Goal: Find contact information: Find contact information

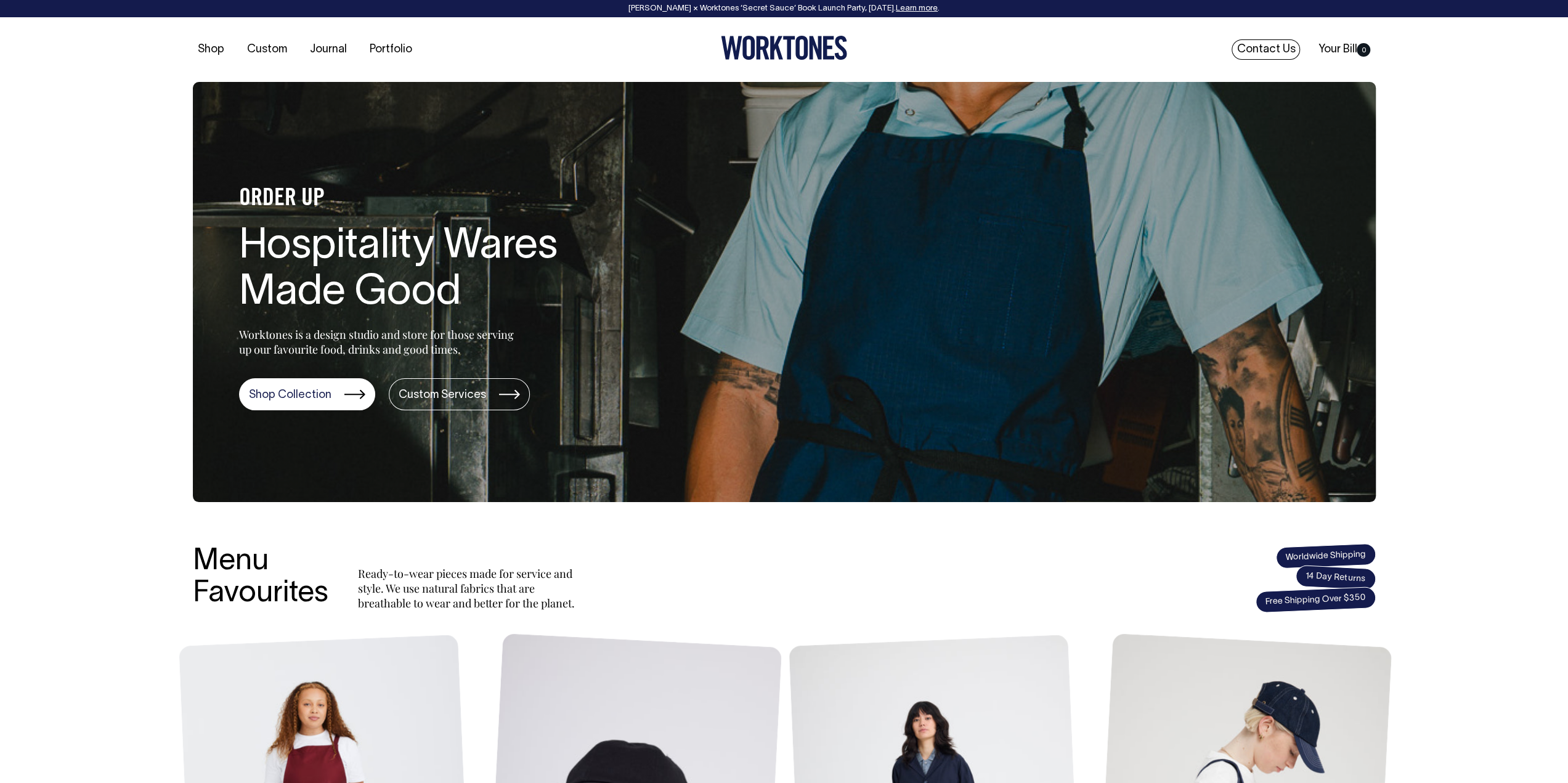
click at [1261, 45] on link "Contact Us" at bounding box center [1266, 49] width 68 height 20
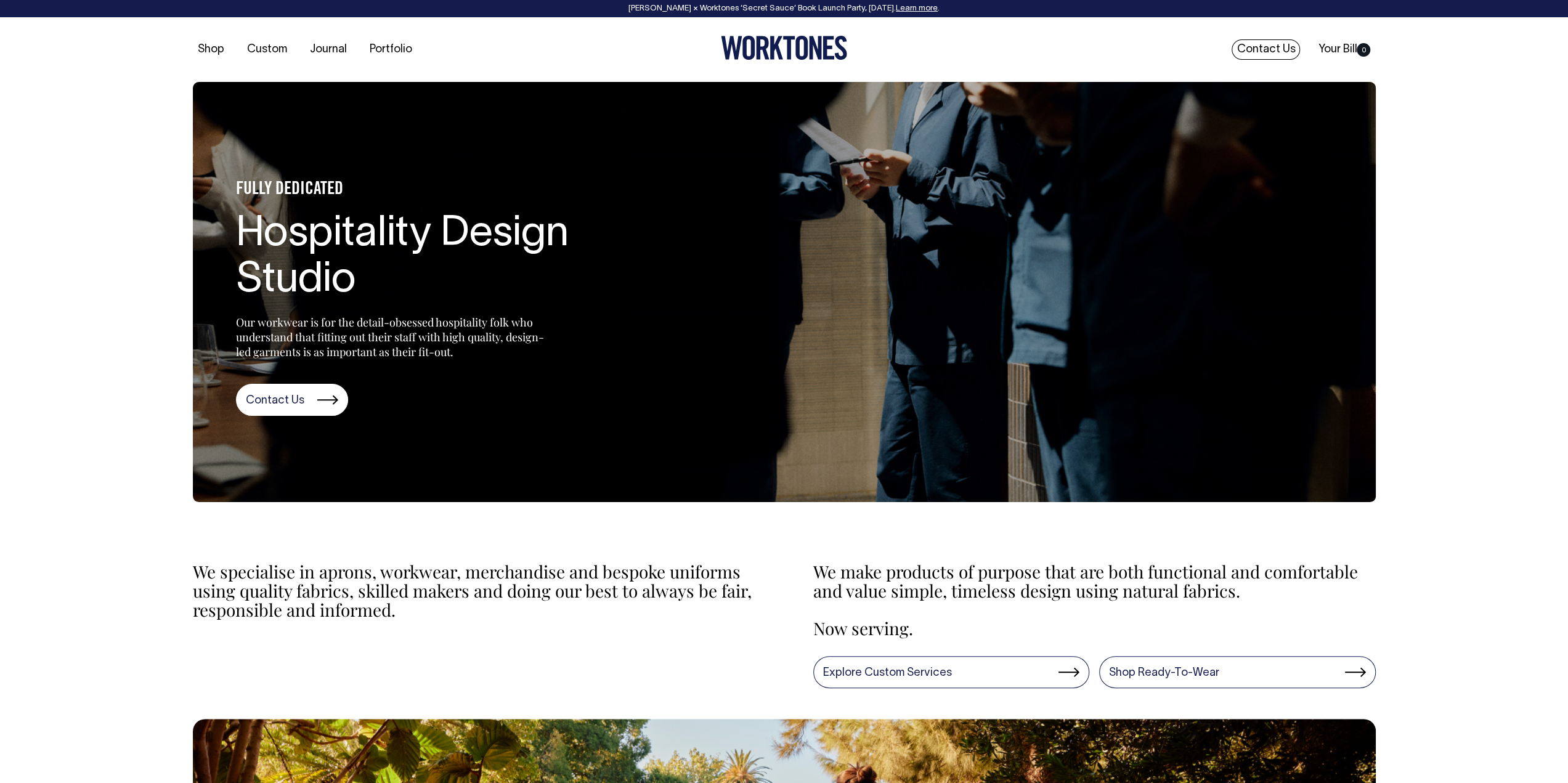
click at [1284, 53] on link "Contact Us" at bounding box center [1266, 49] width 68 height 20
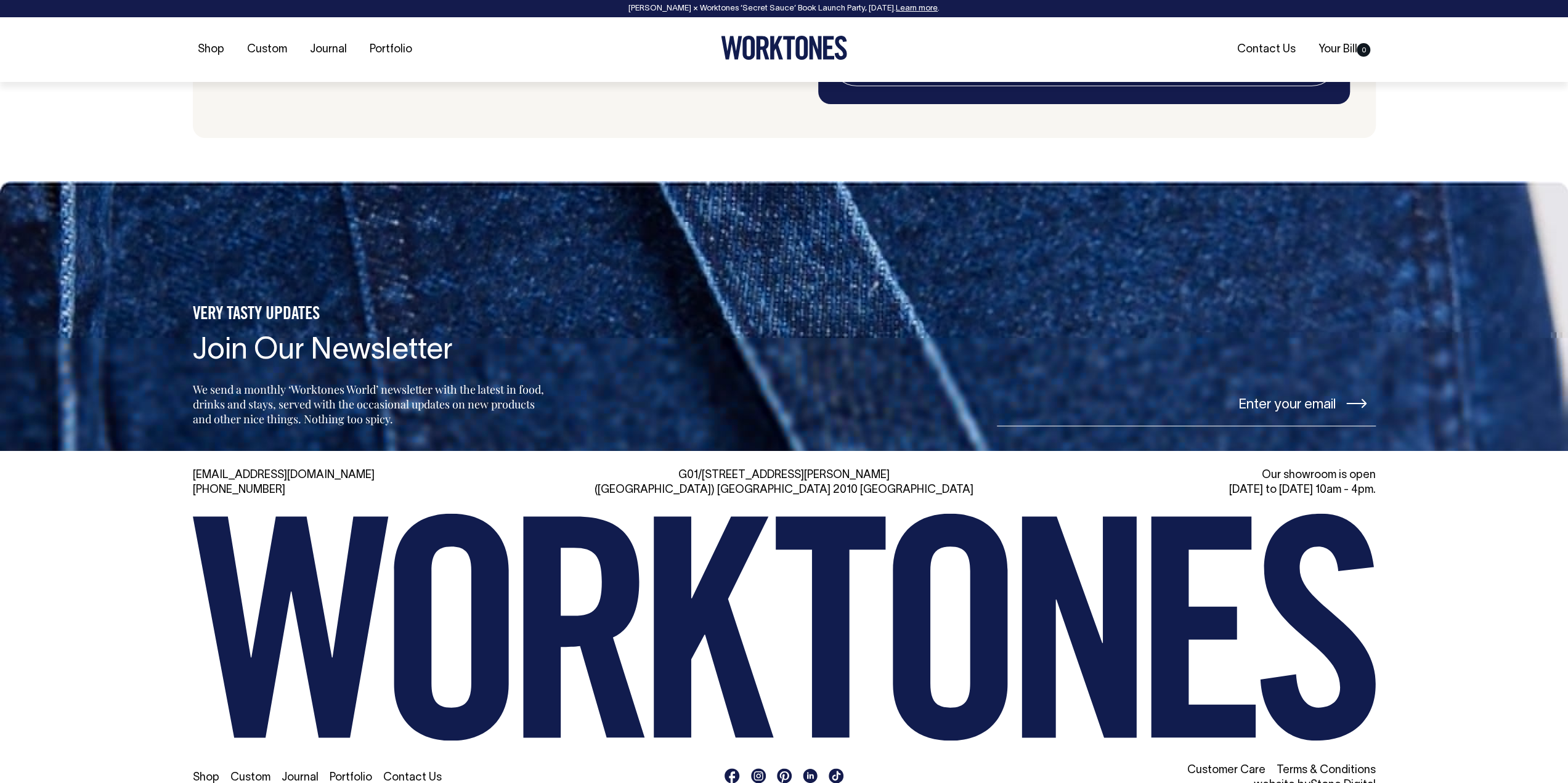
scroll to position [2916, 0]
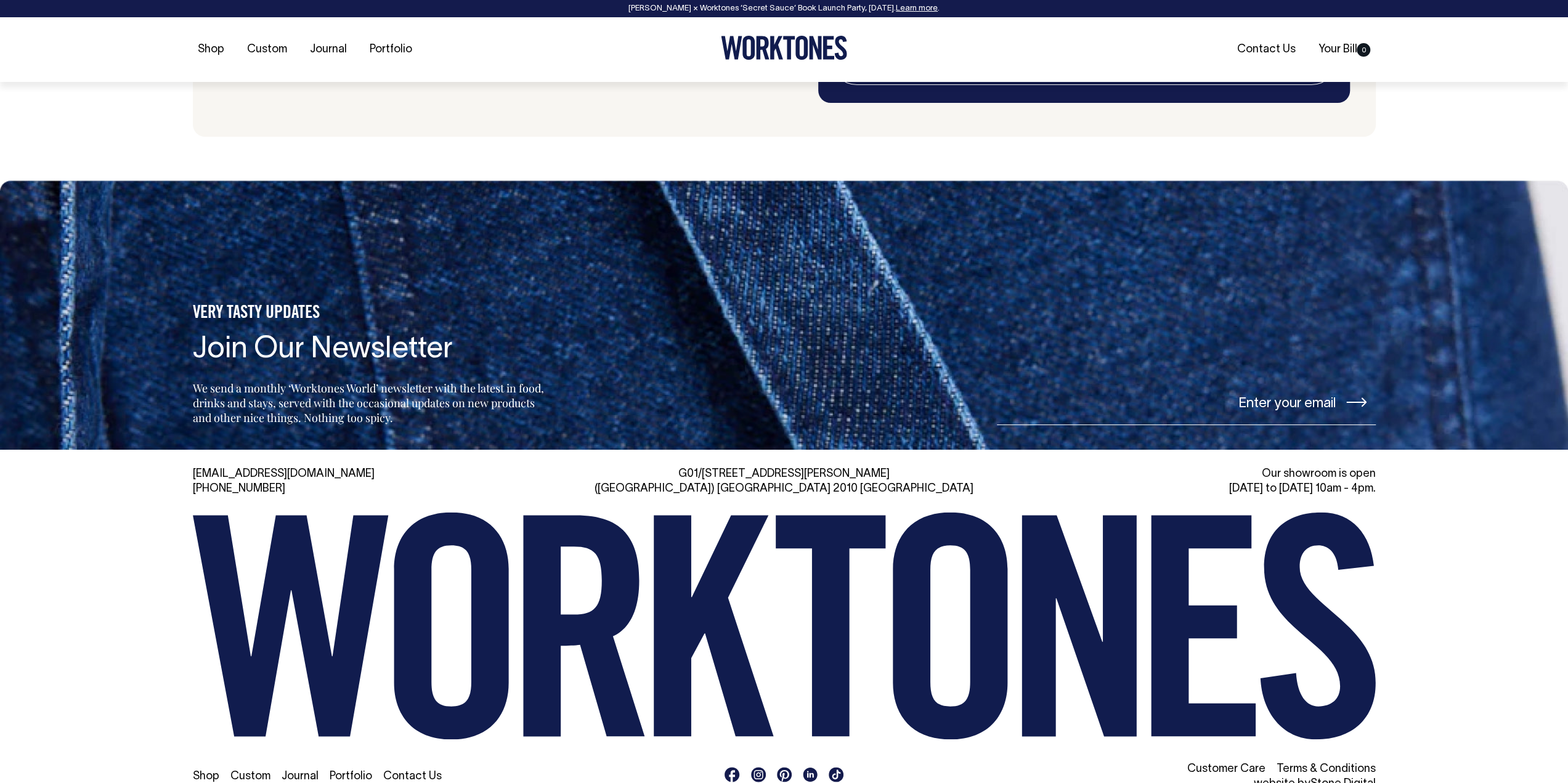
click at [422, 772] on link "Contact Us" at bounding box center [413, 776] width 59 height 10
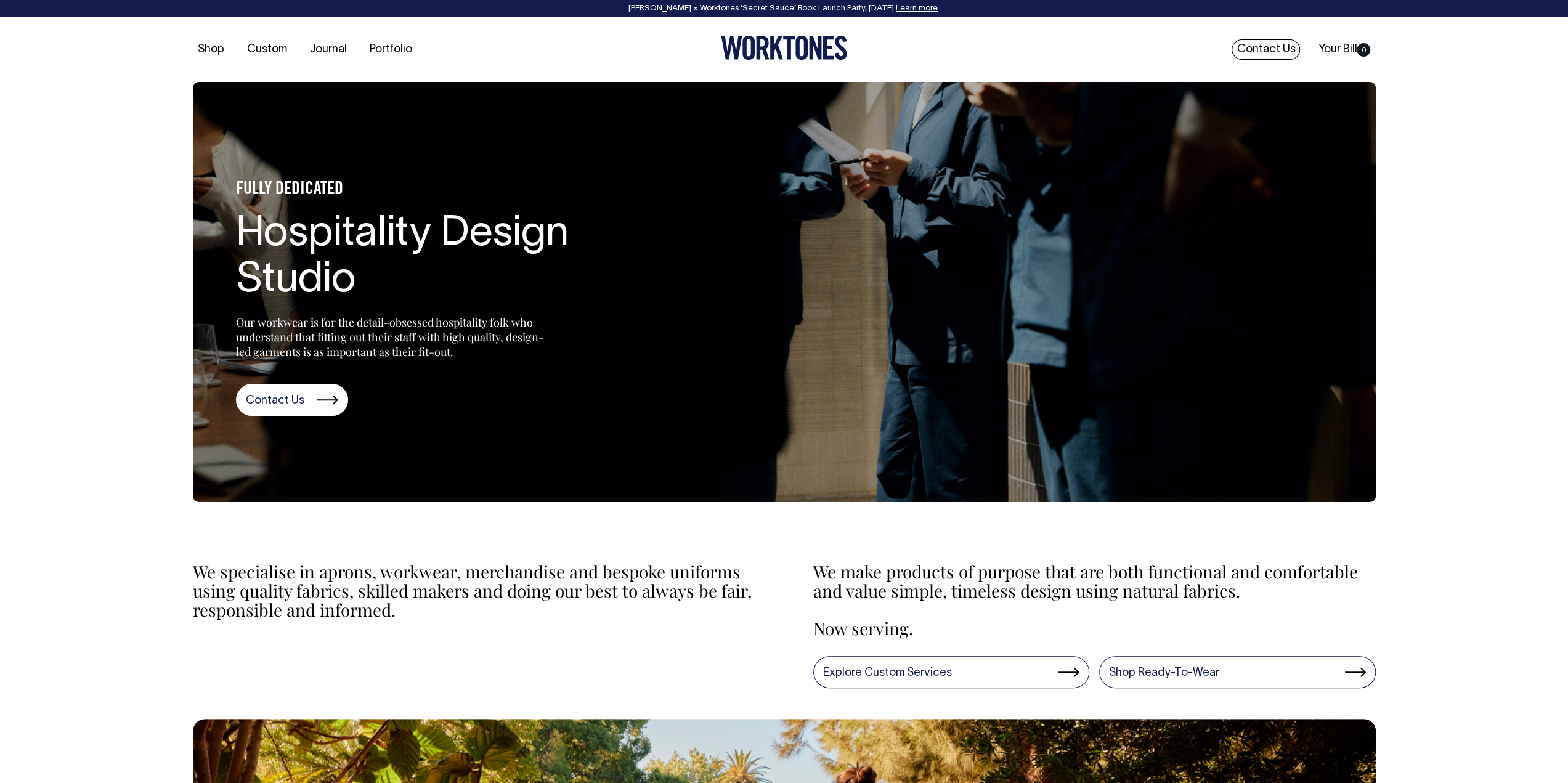
click at [1285, 45] on link "Contact Us" at bounding box center [1266, 49] width 68 height 20
click at [396, 53] on link "Portfolio" at bounding box center [390, 49] width 52 height 20
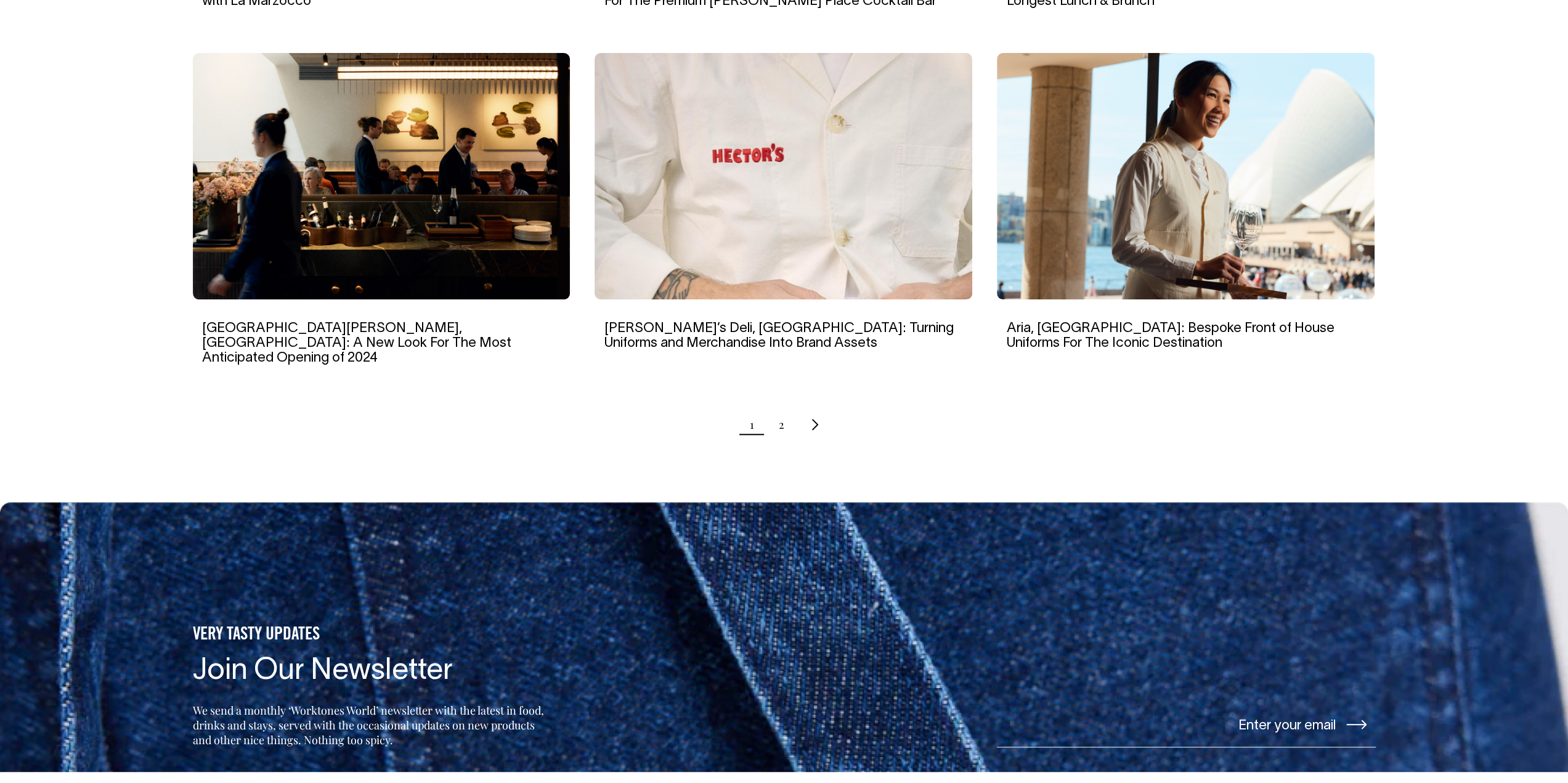
scroll to position [1170, 0]
click at [1288, 287] on img at bounding box center [1186, 176] width 377 height 246
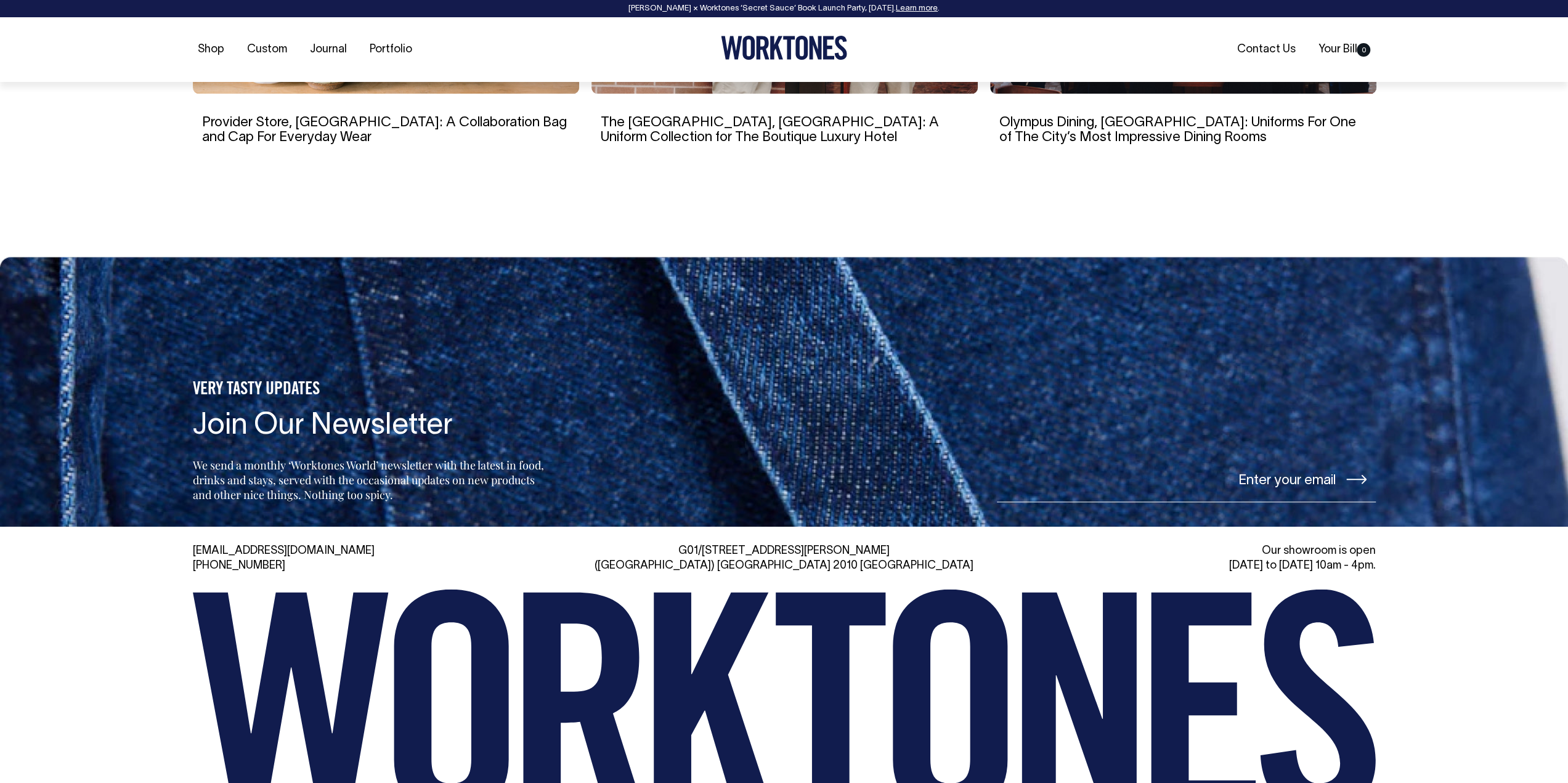
scroll to position [10863, 0]
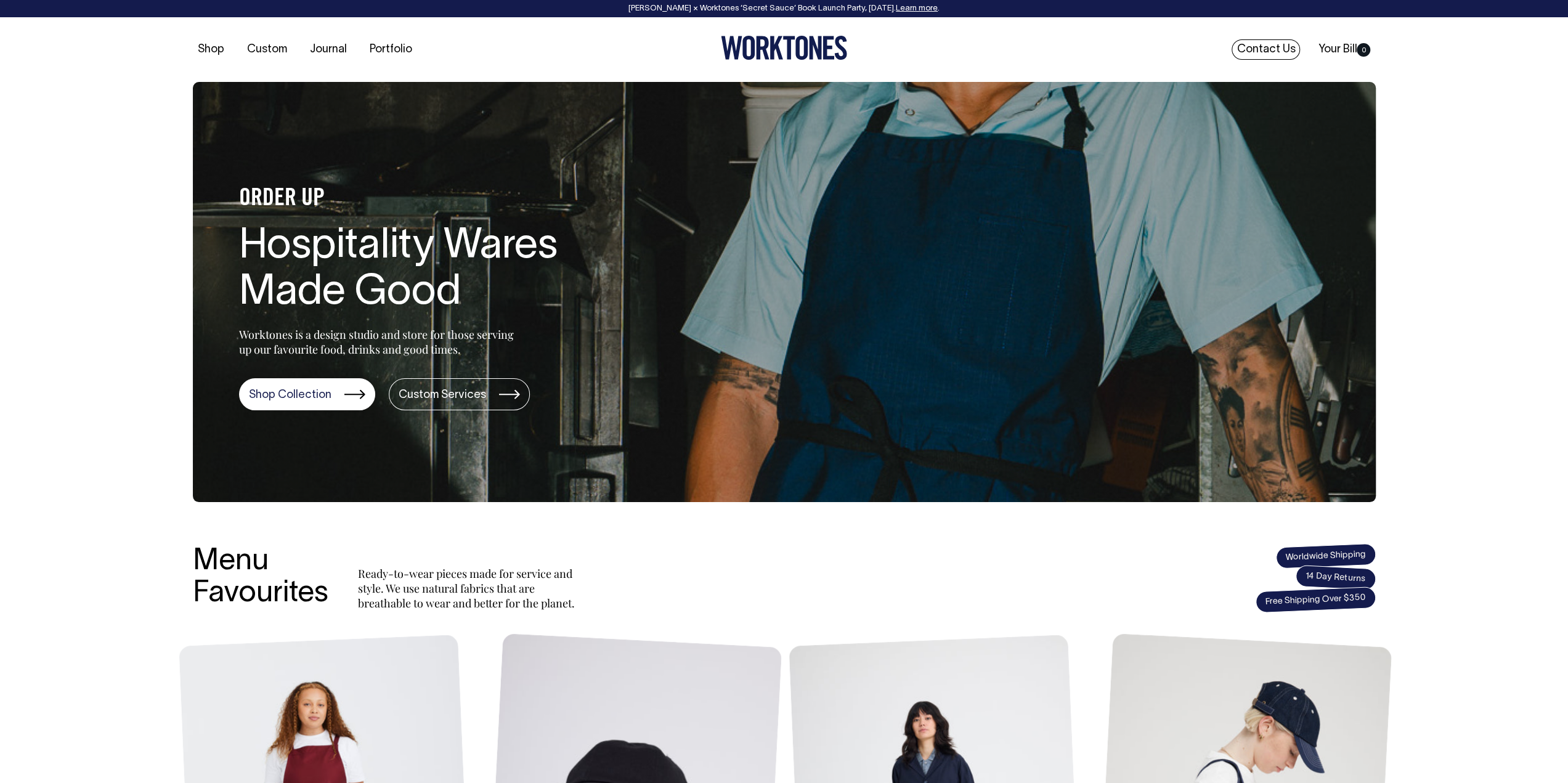
click at [1279, 48] on link "Contact Us" at bounding box center [1266, 49] width 68 height 20
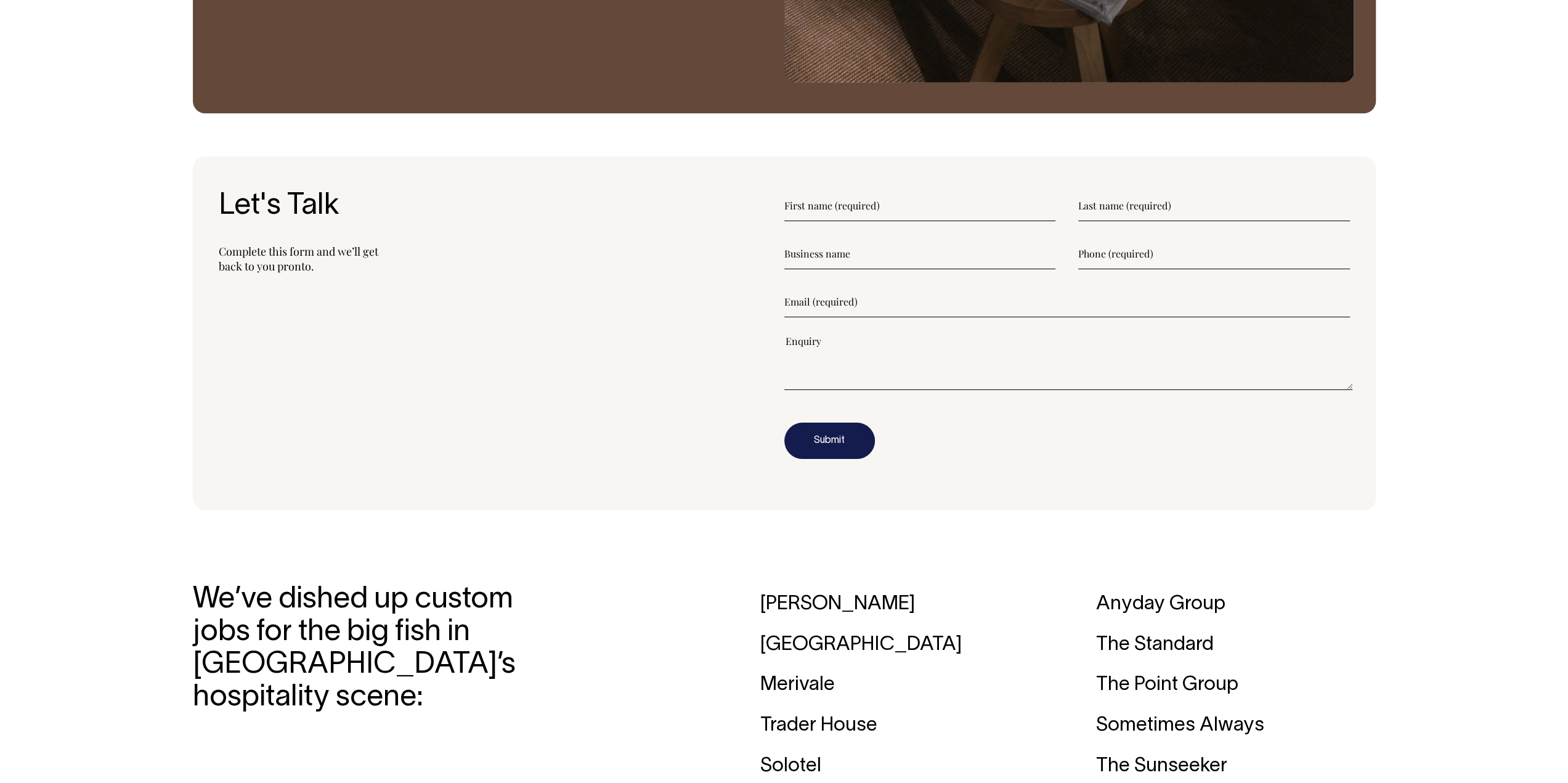
scroll to position [1601, 0]
click at [612, 446] on div "Let's Talk Complete this form and we’ll get back to you pronto." at bounding box center [501, 334] width 566 height 287
